Goal: Task Accomplishment & Management: Complete application form

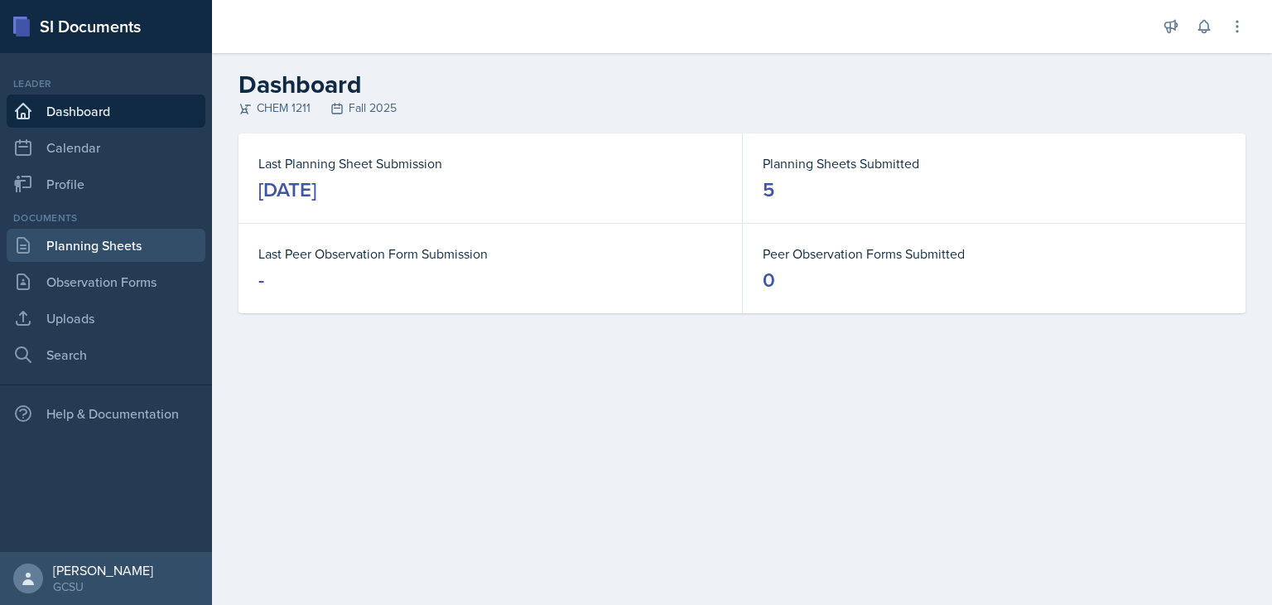
click at [113, 242] on link "Planning Sheets" at bounding box center [106, 245] width 199 height 33
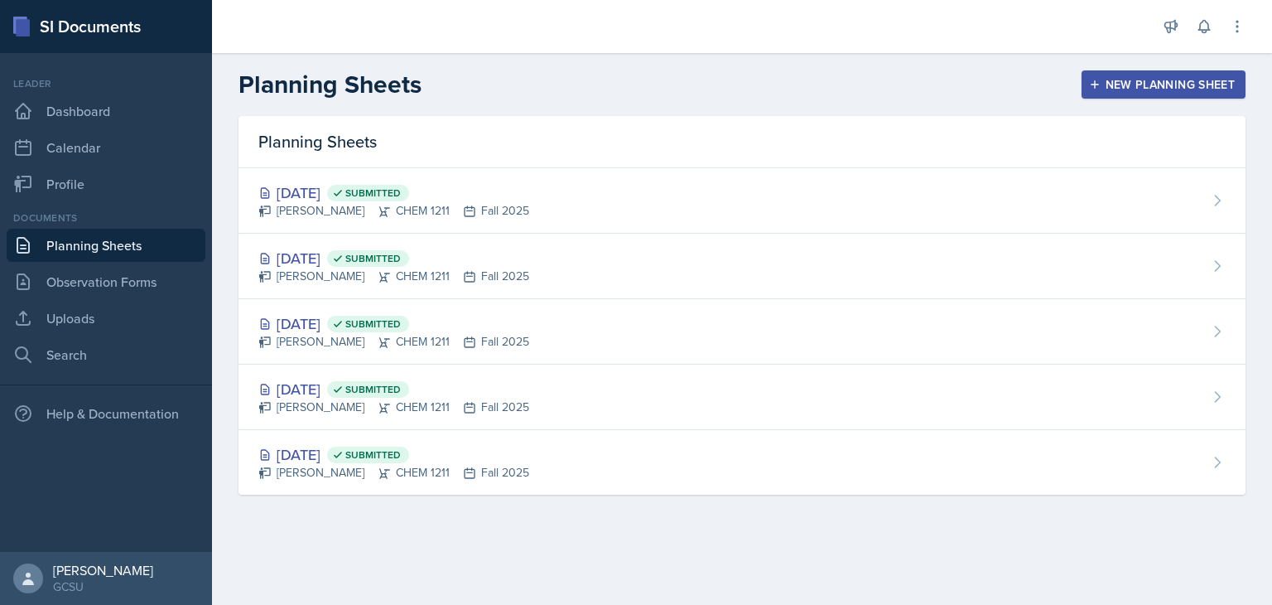
click at [1136, 82] on div "New Planning Sheet" at bounding box center [1163, 84] width 142 height 13
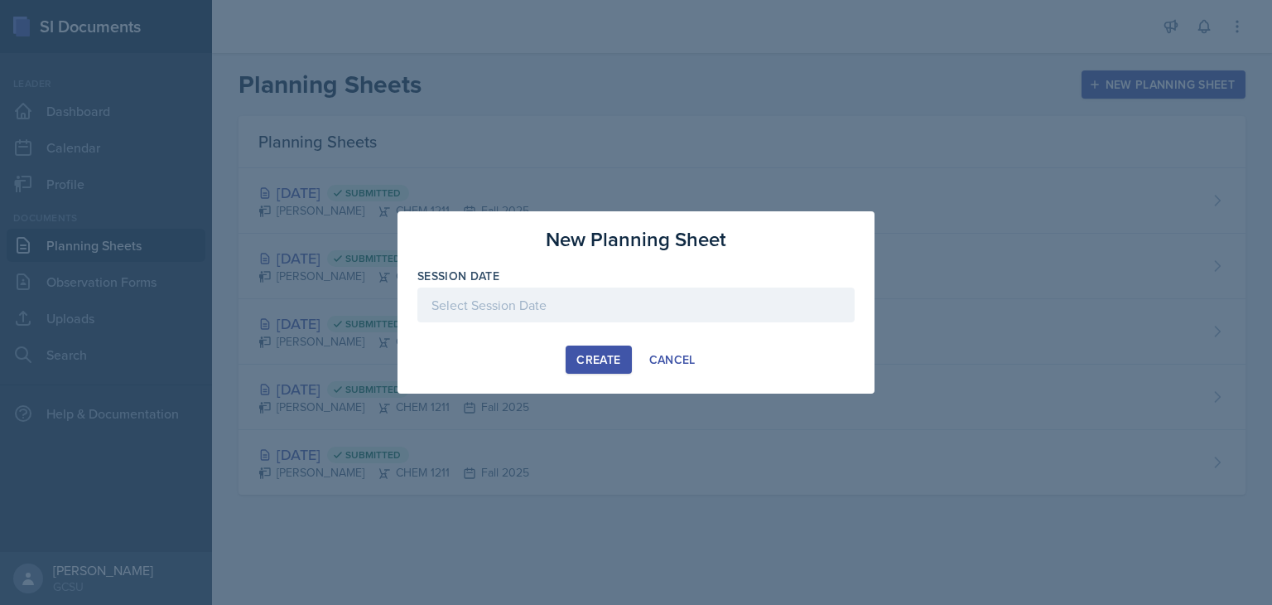
click at [704, 312] on div at bounding box center [635, 304] width 437 height 35
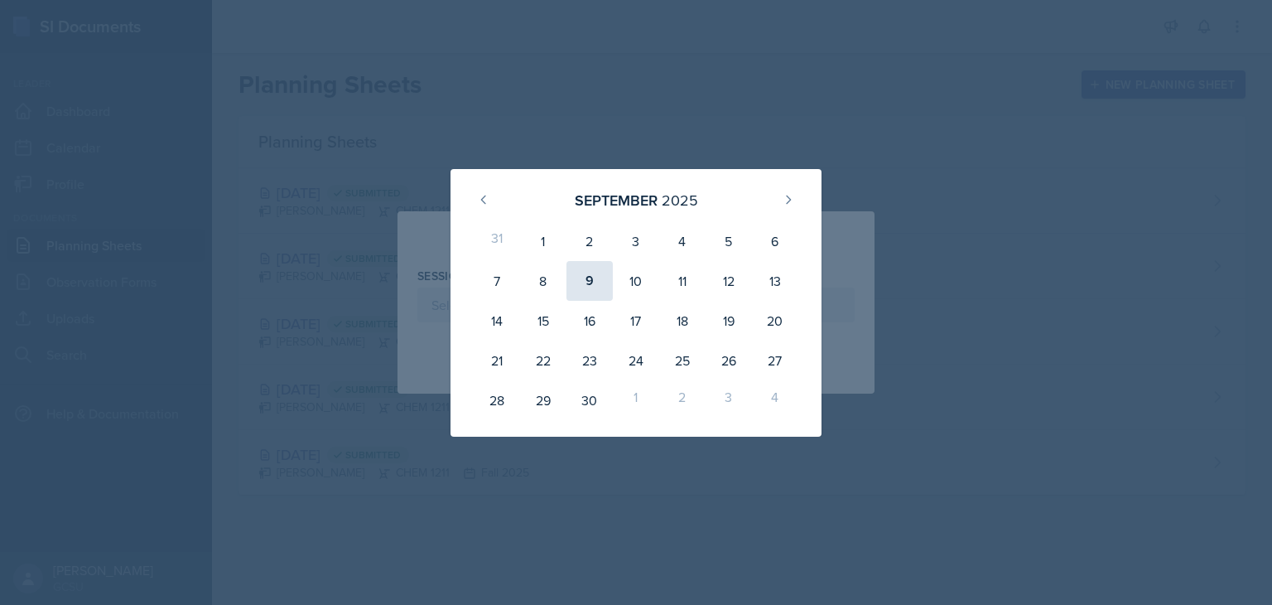
click at [590, 291] on div "9" at bounding box center [589, 281] width 46 height 40
type input "[DATE]"
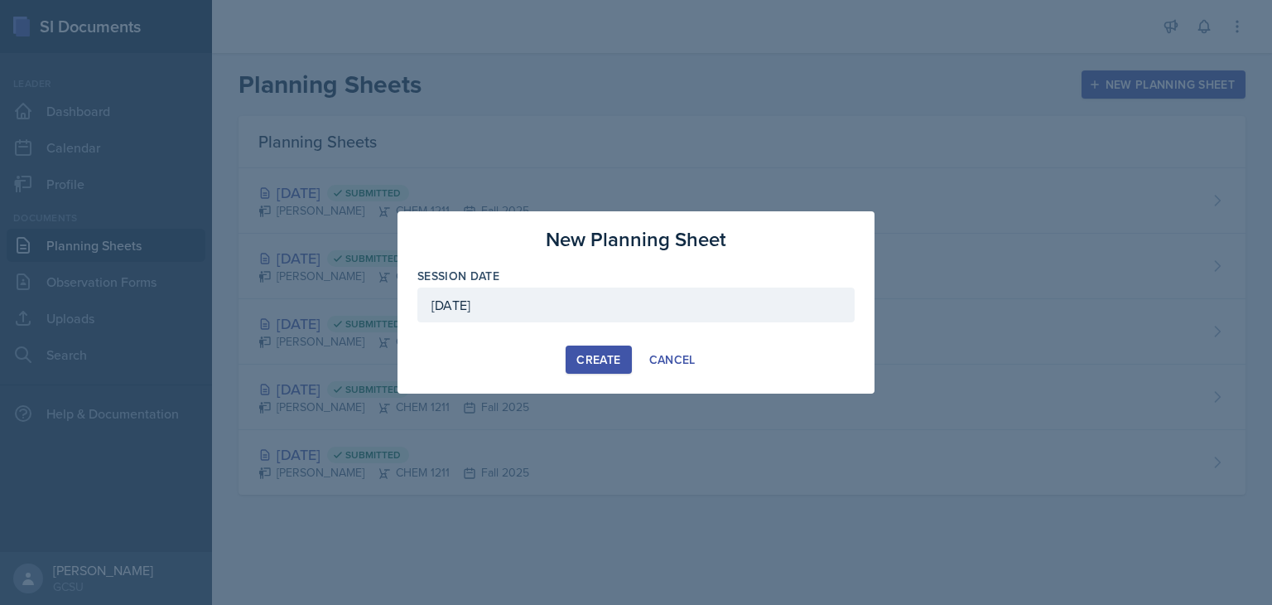
click at [599, 353] on div "Create" at bounding box center [598, 359] width 44 height 13
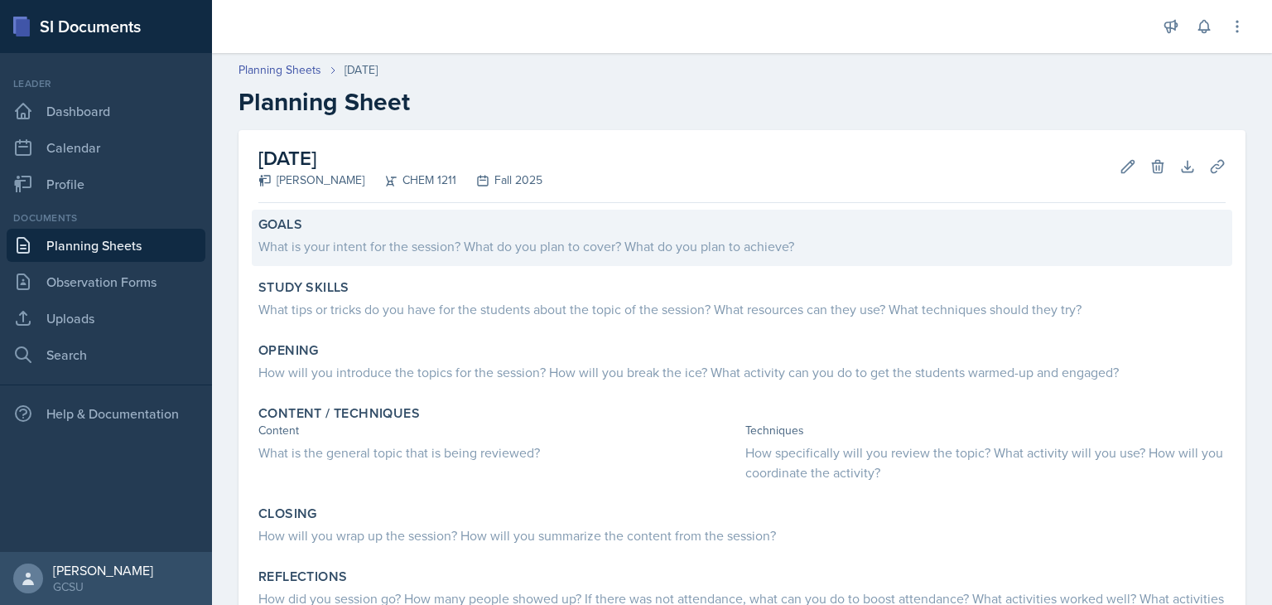
click at [551, 237] on div "What is your intent for the session? What do you plan to cover? What do you pla…" at bounding box center [741, 246] width 967 height 20
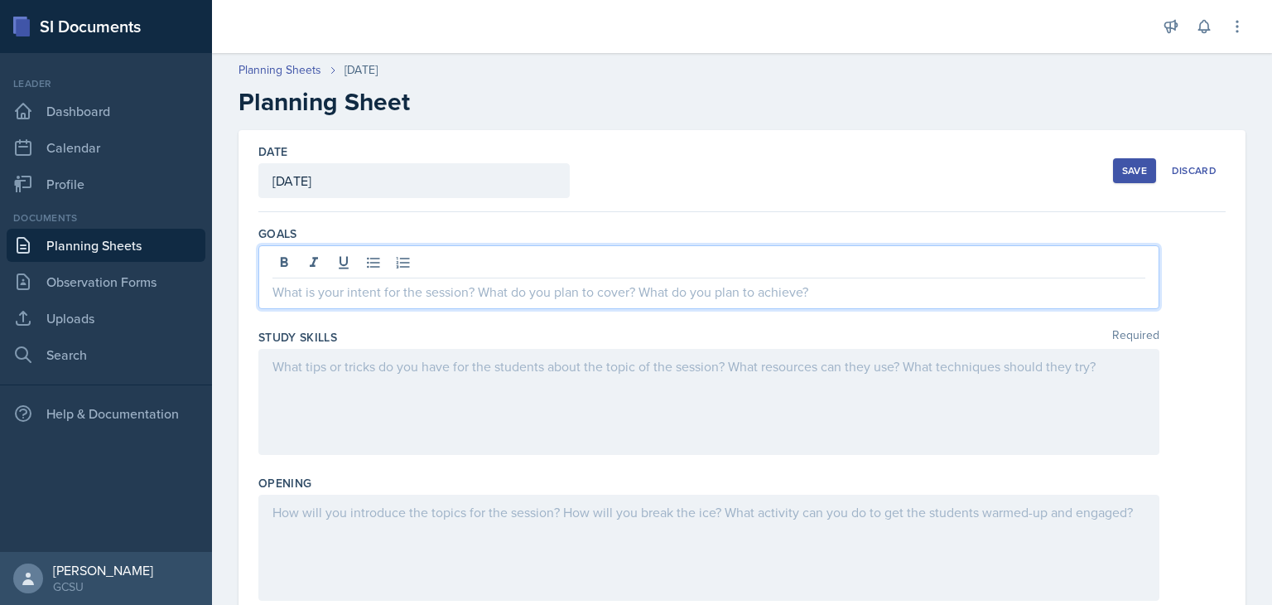
click at [552, 270] on div at bounding box center [708, 277] width 901 height 64
click at [542, 290] on p "Review chapter 2 material and support good sudy and practice habits." at bounding box center [708, 292] width 873 height 20
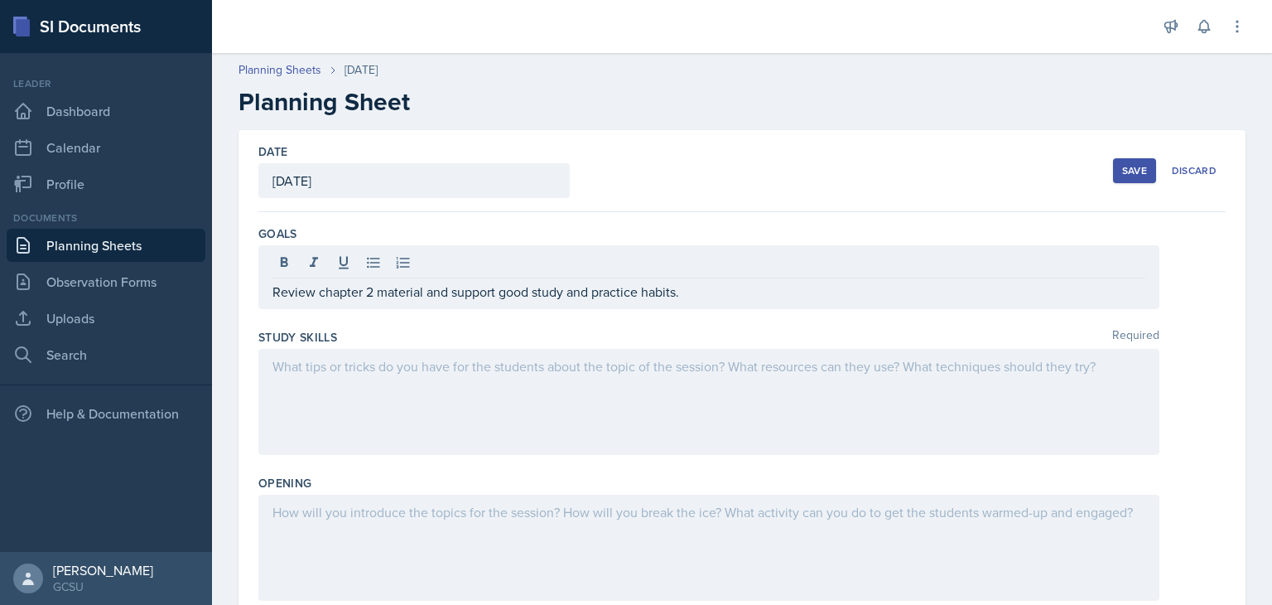
click at [494, 396] on div at bounding box center [708, 402] width 901 height 106
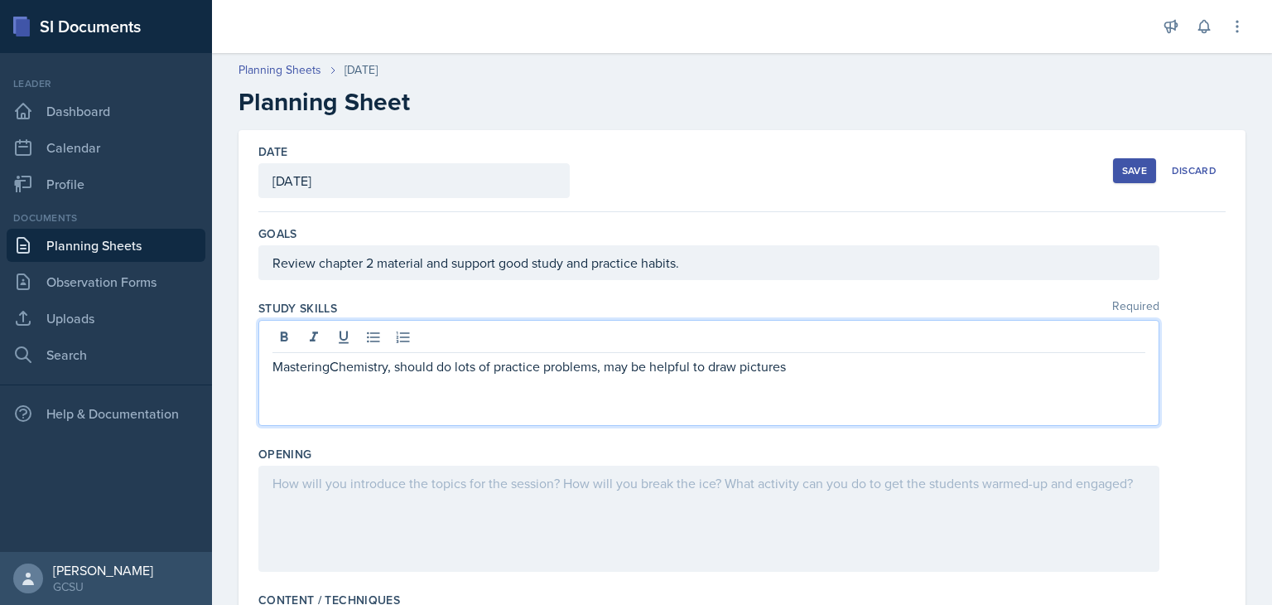
click at [540, 481] on div at bounding box center [708, 518] width 901 height 106
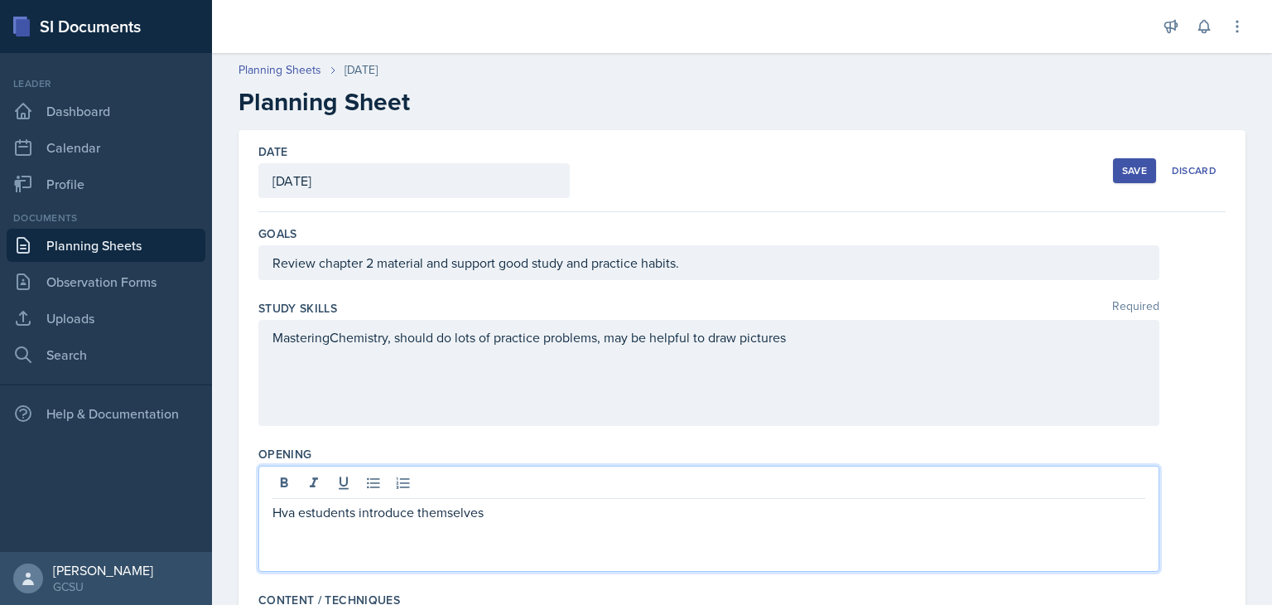
click at [293, 517] on p "Hva estudents introduce themselves" at bounding box center [708, 512] width 873 height 20
click at [317, 510] on p "Have estudents introduce themselves" at bounding box center [708, 512] width 873 height 20
click at [508, 518] on p "Have students introduce themselves" at bounding box center [708, 512] width 873 height 20
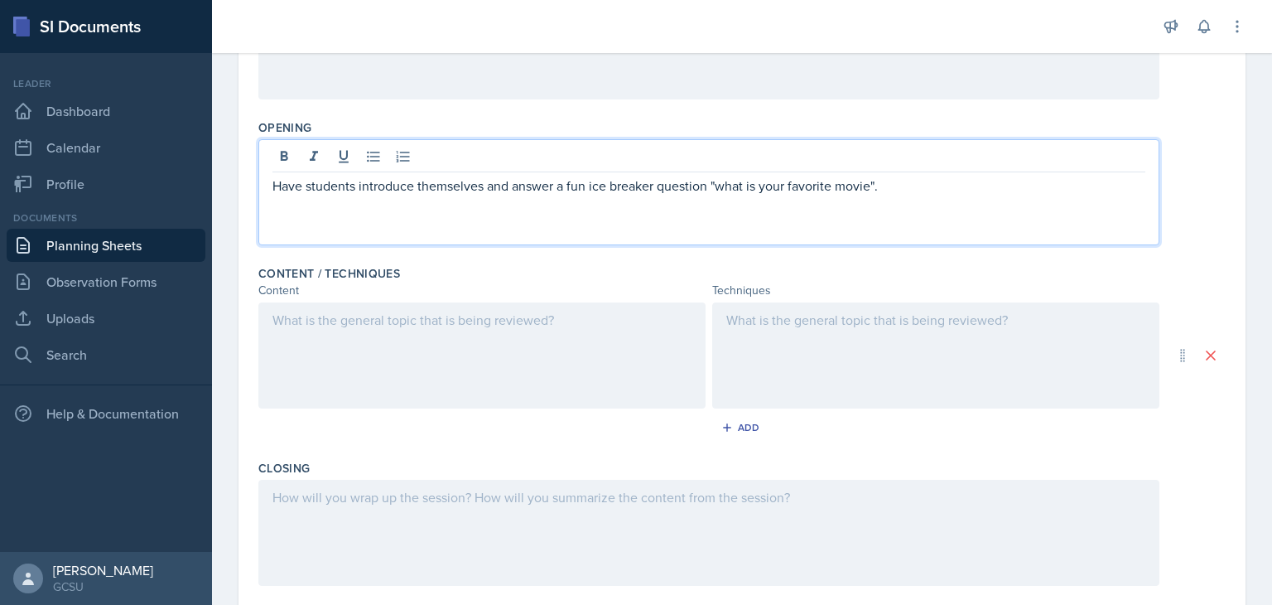
scroll to position [328, 0]
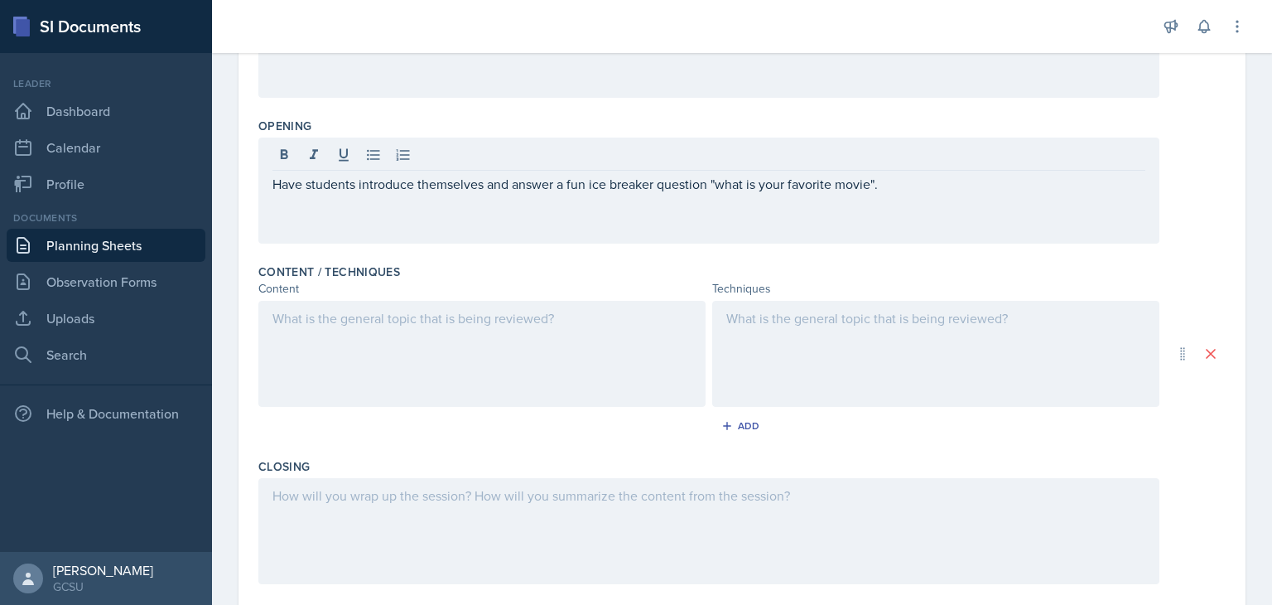
click at [459, 349] on div at bounding box center [481, 354] width 447 height 106
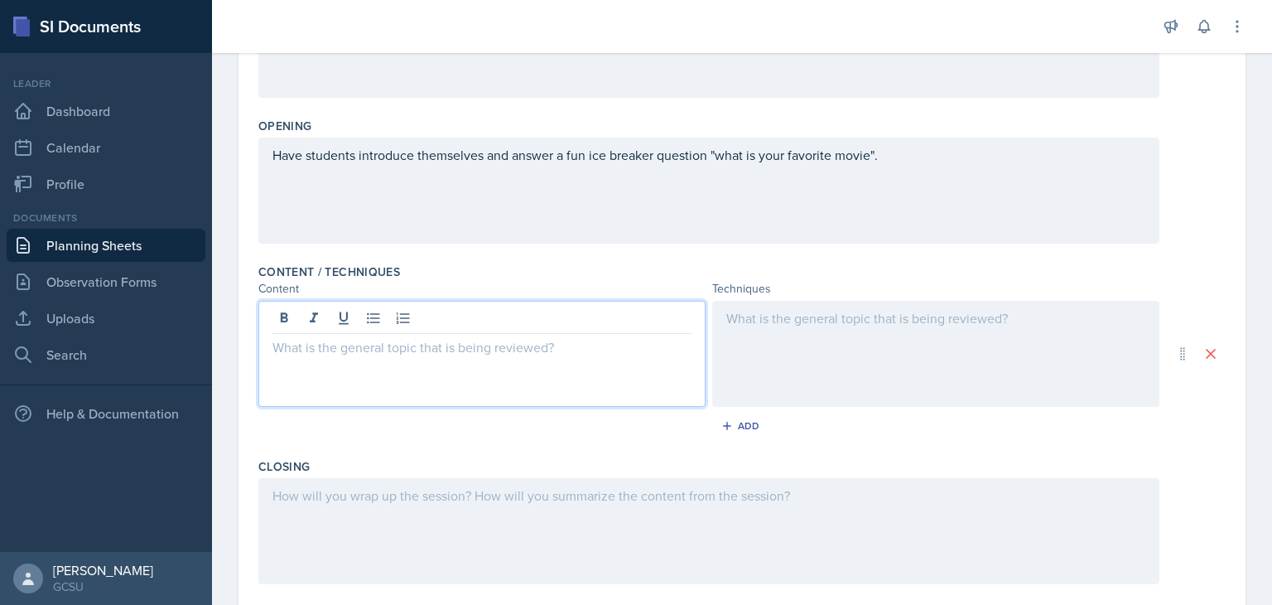
scroll to position [356, 0]
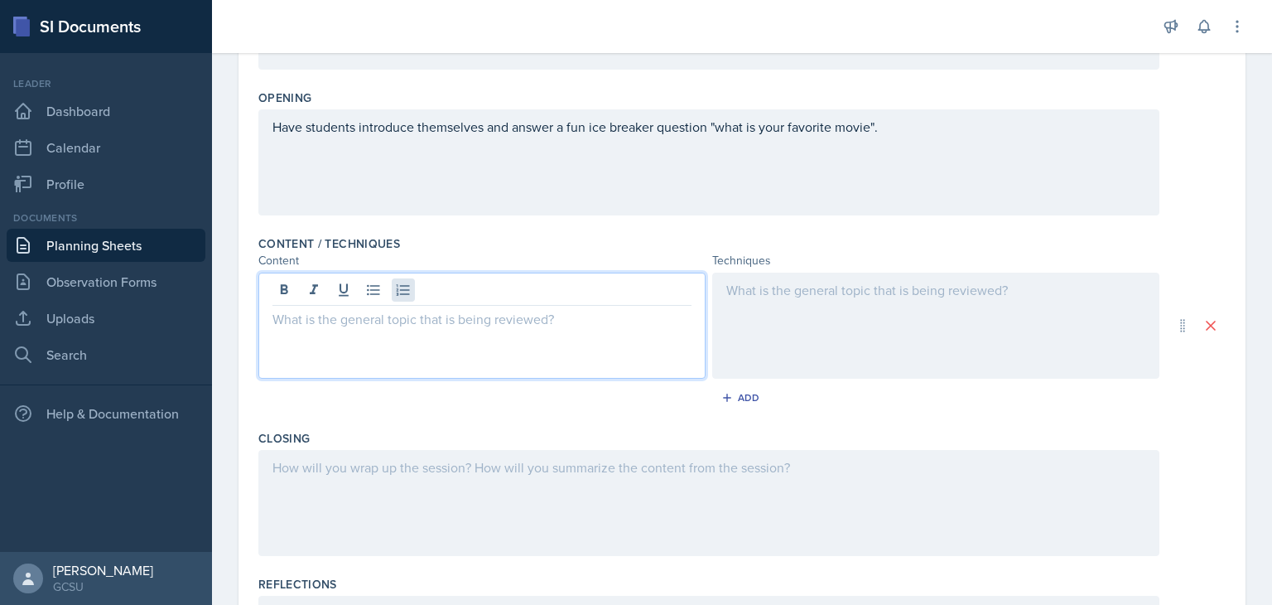
paste div
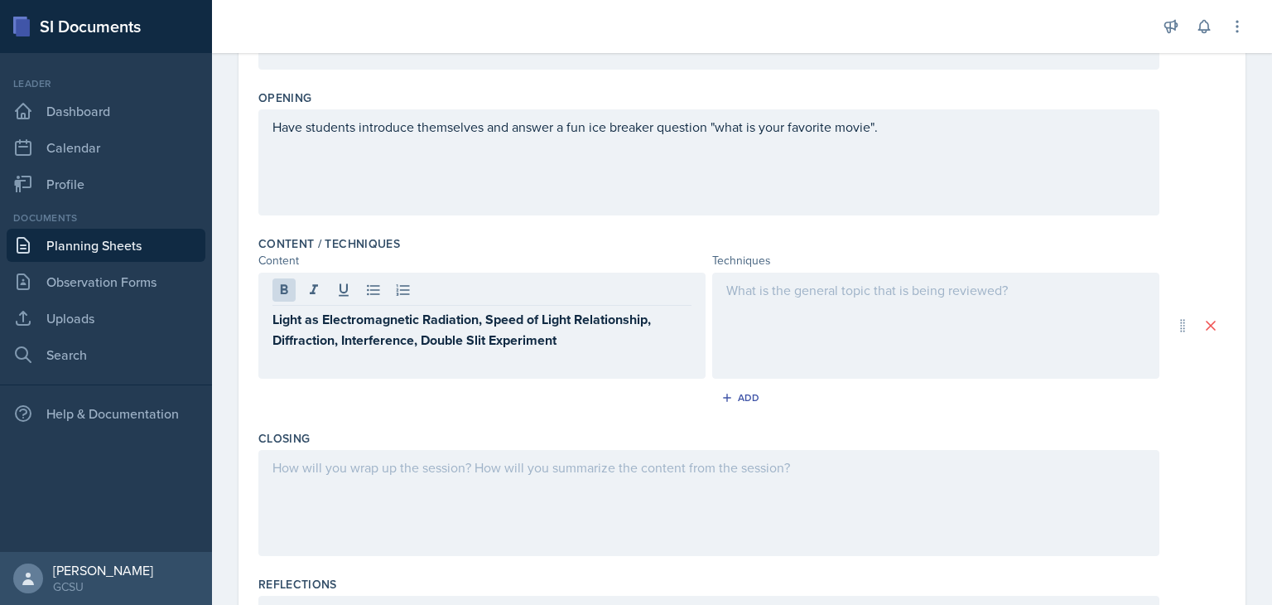
click at [838, 340] on div at bounding box center [935, 325] width 447 height 106
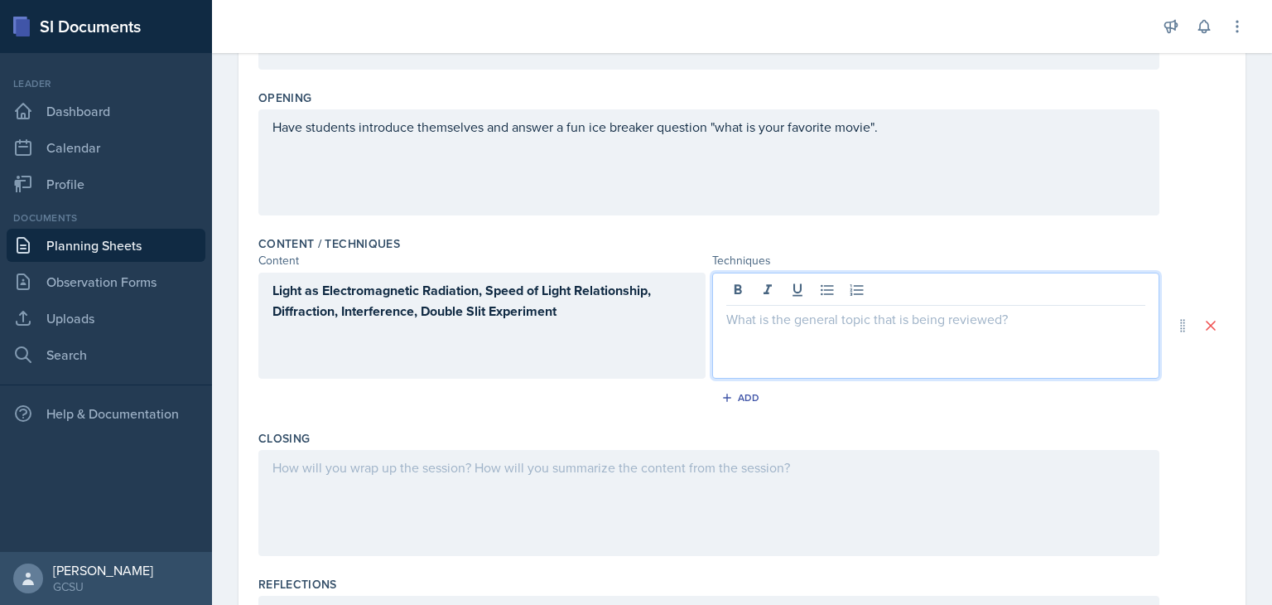
scroll to position [384, 0]
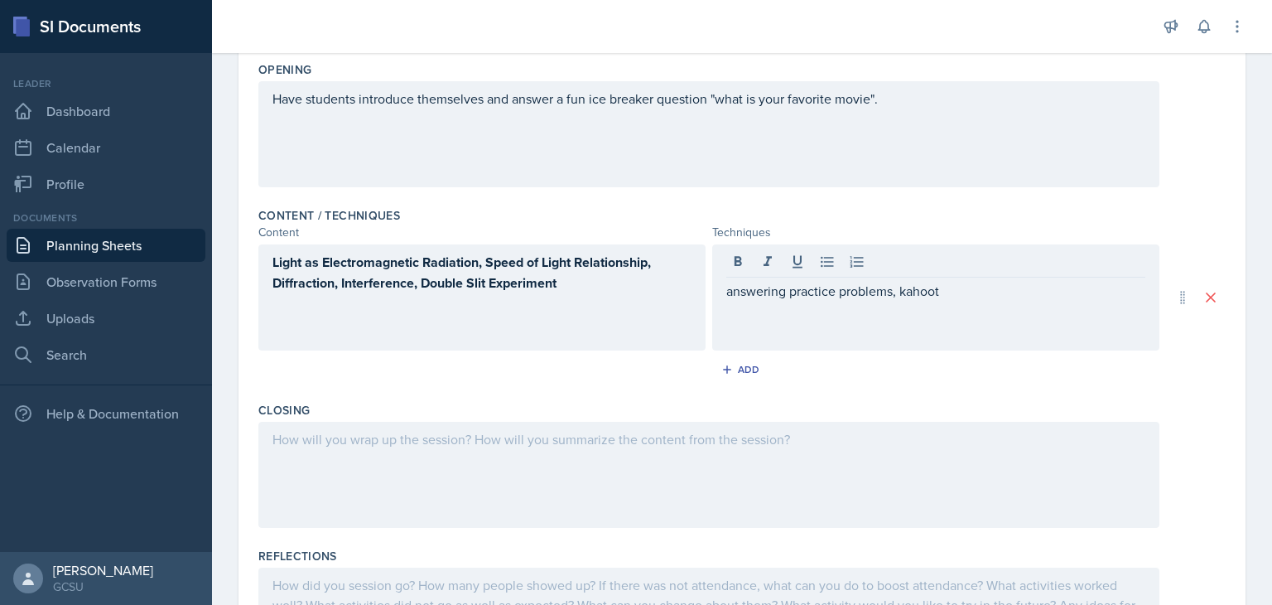
click at [586, 480] on div at bounding box center [708, 475] width 901 height 106
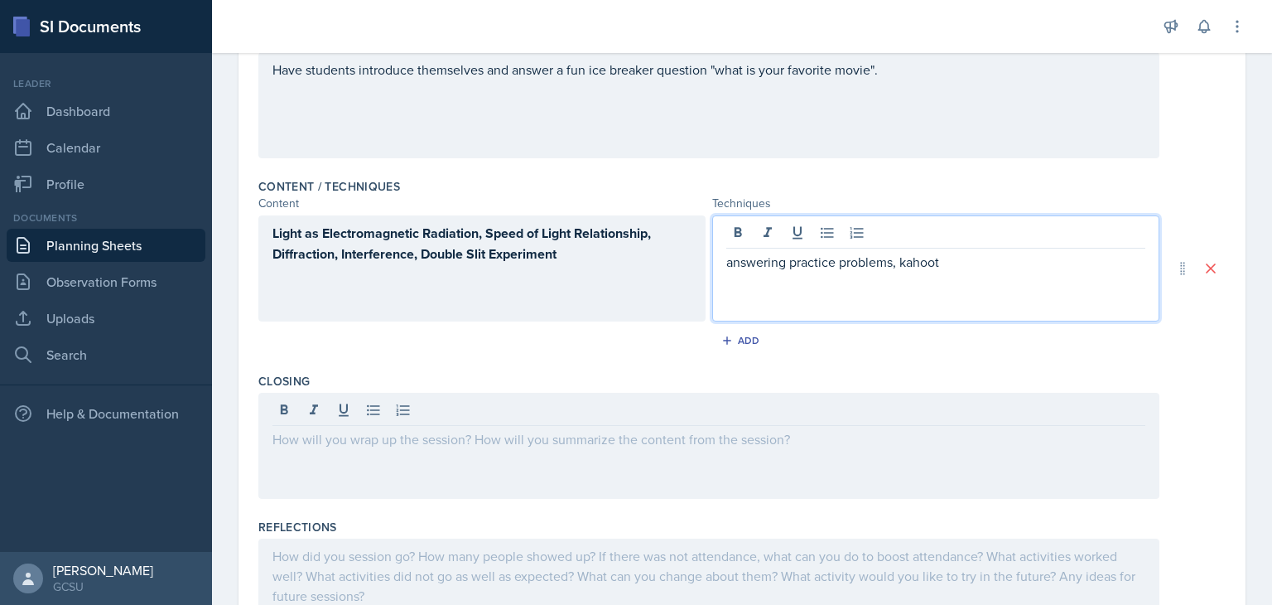
click at [722, 233] on div "answering practice problems, kahoot" at bounding box center [935, 268] width 447 height 106
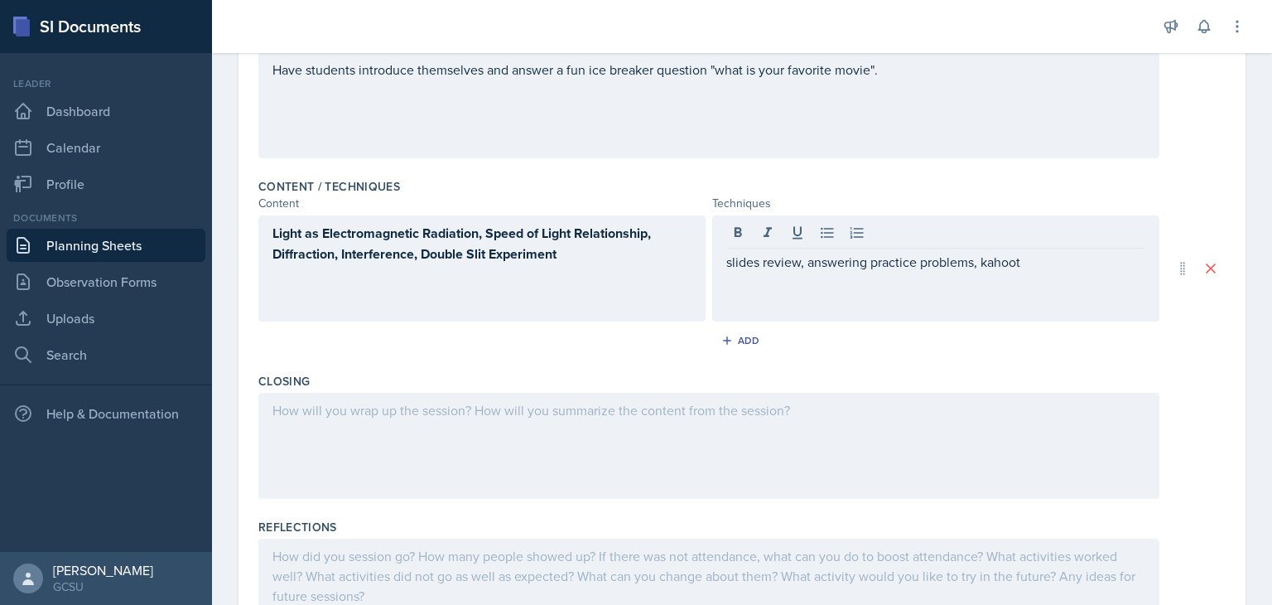
click at [812, 488] on div at bounding box center [708, 446] width 901 height 106
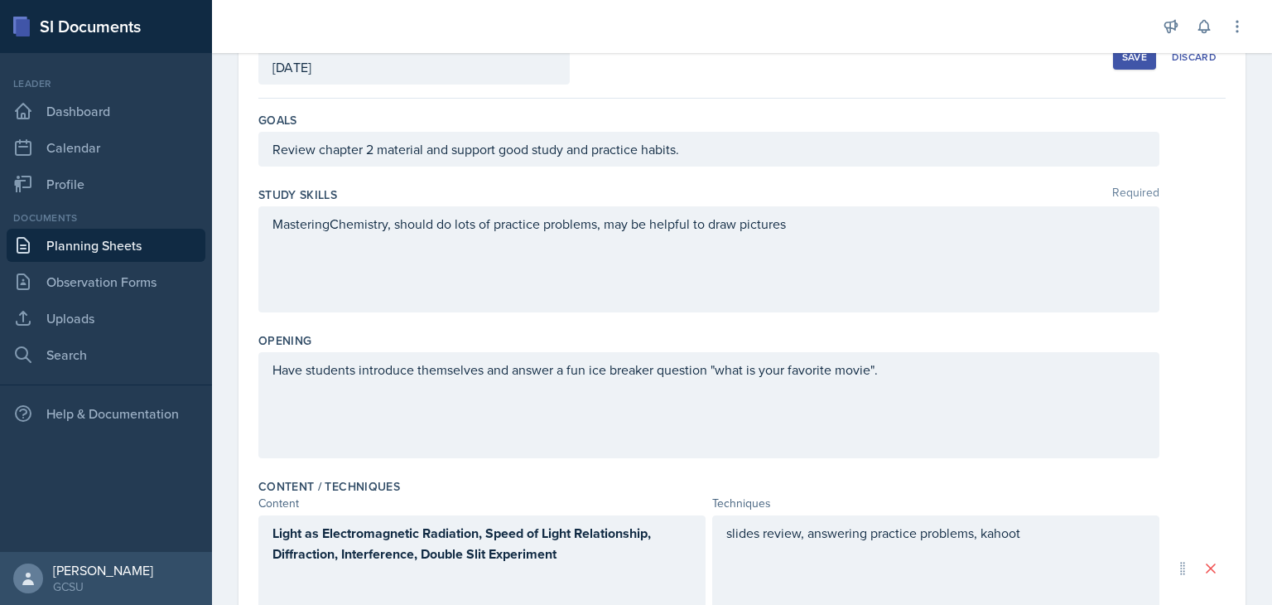
scroll to position [0, 0]
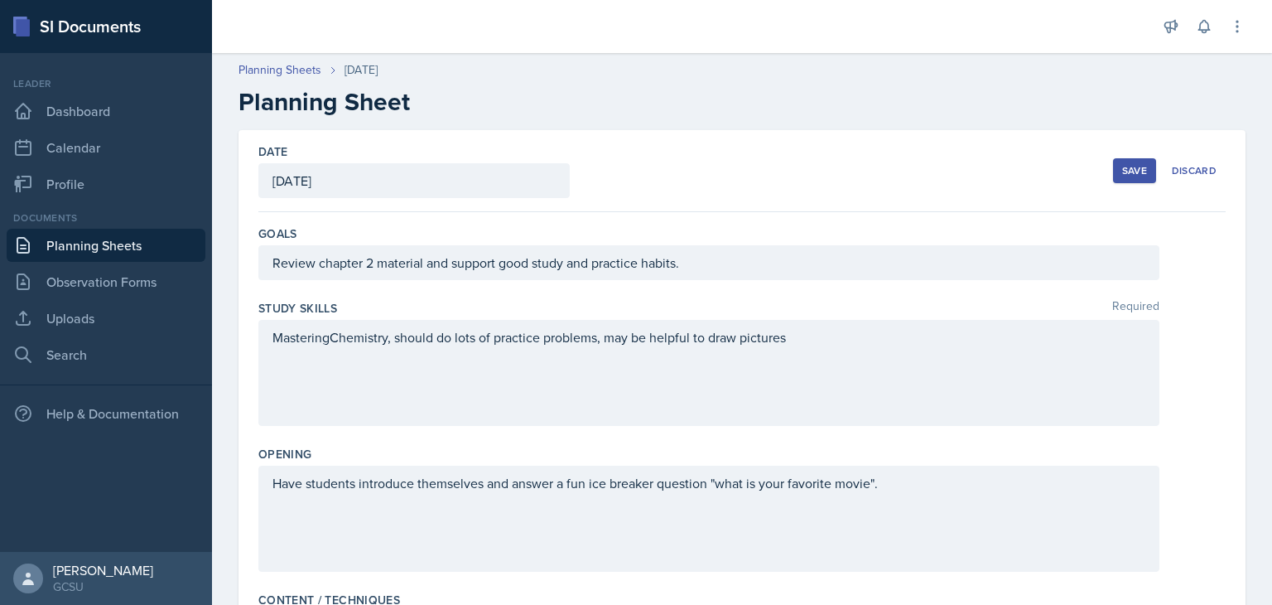
click at [1125, 171] on div "Save" at bounding box center [1134, 170] width 25 height 13
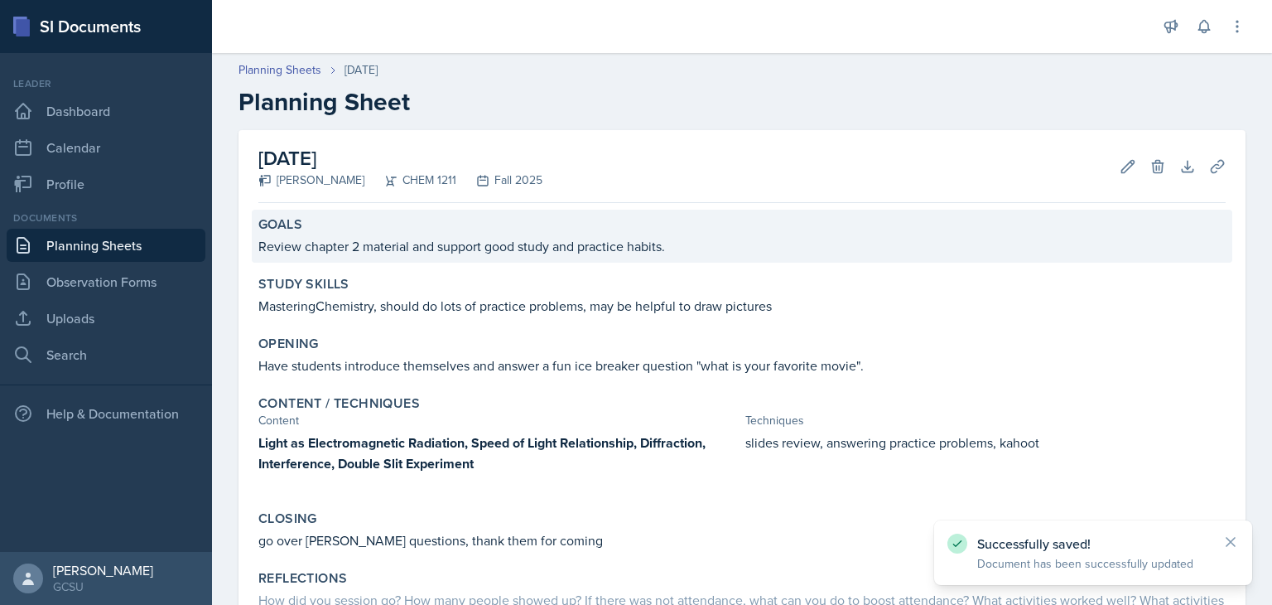
scroll to position [140, 0]
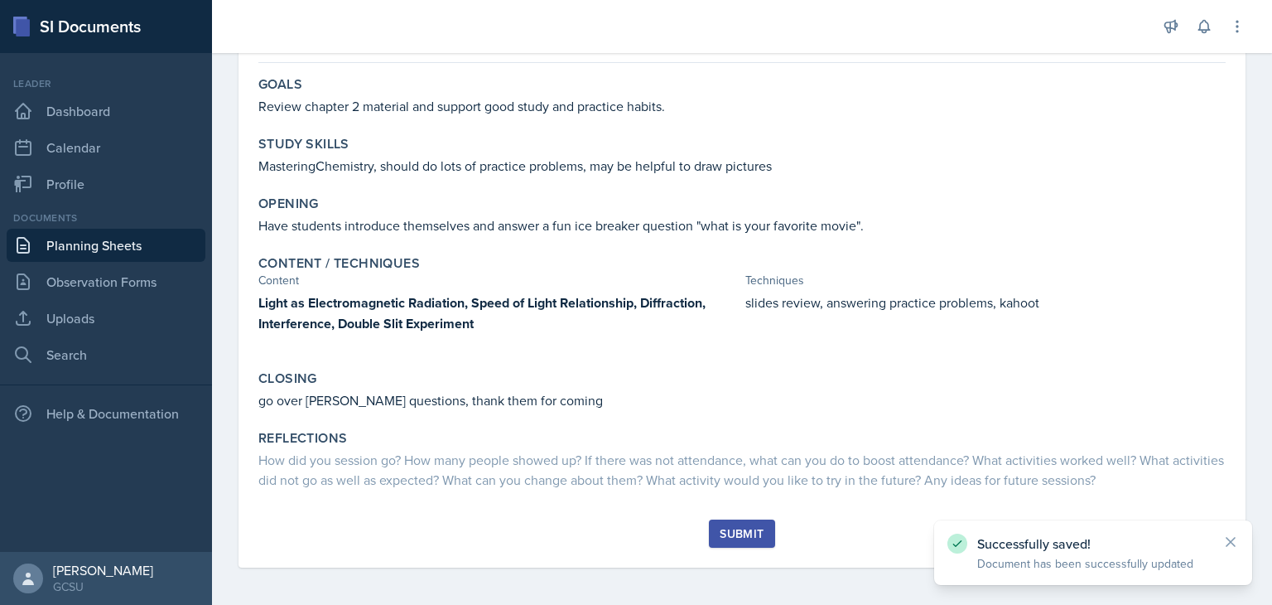
click at [745, 536] on div "Submit" at bounding box center [742, 533] width 44 height 13
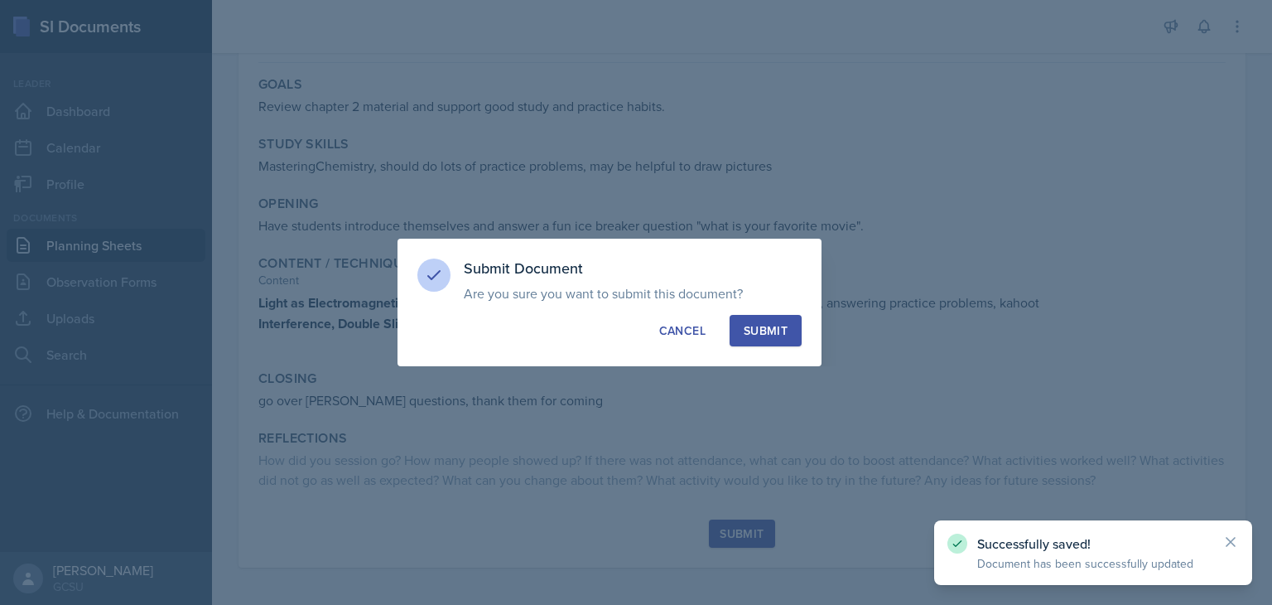
click at [772, 322] on div "Submit" at bounding box center [766, 330] width 44 height 17
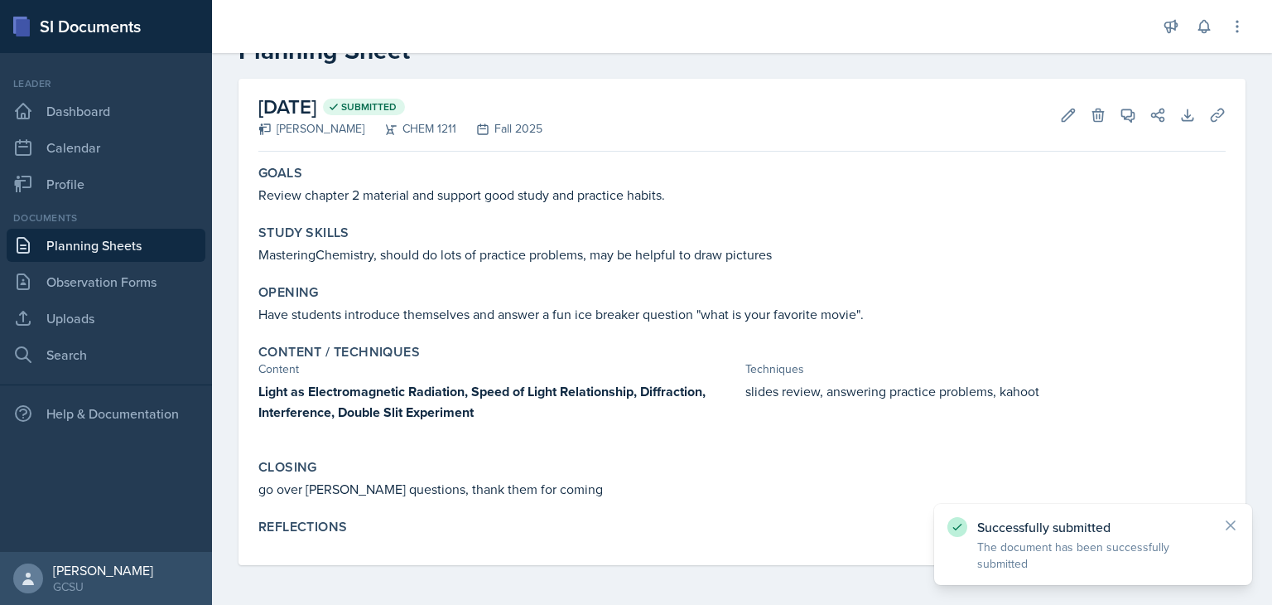
scroll to position [50, 0]
